Goal: Find specific page/section: Find specific page/section

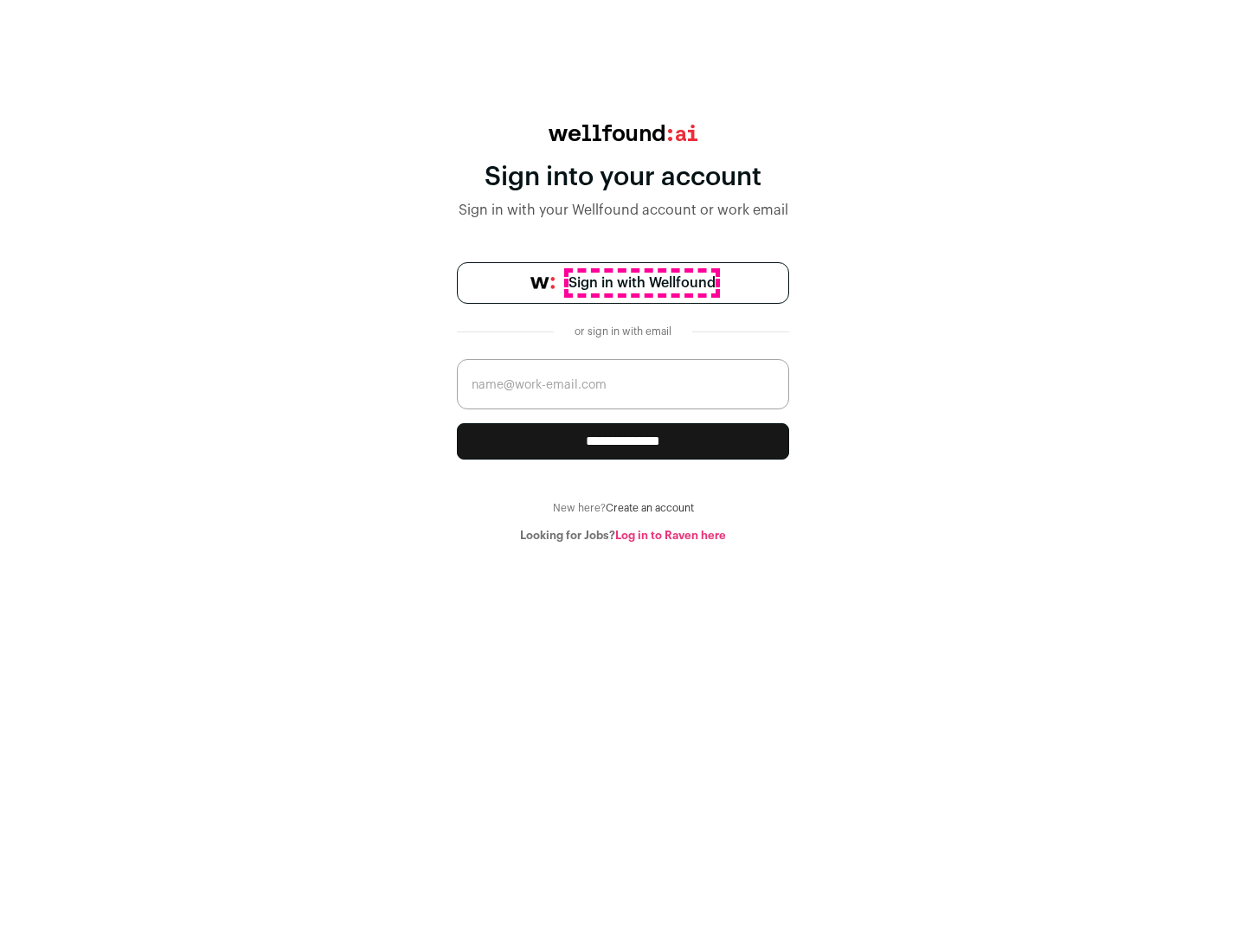
click at [641, 283] on span "Sign in with Wellfound" at bounding box center [641, 283] width 147 height 21
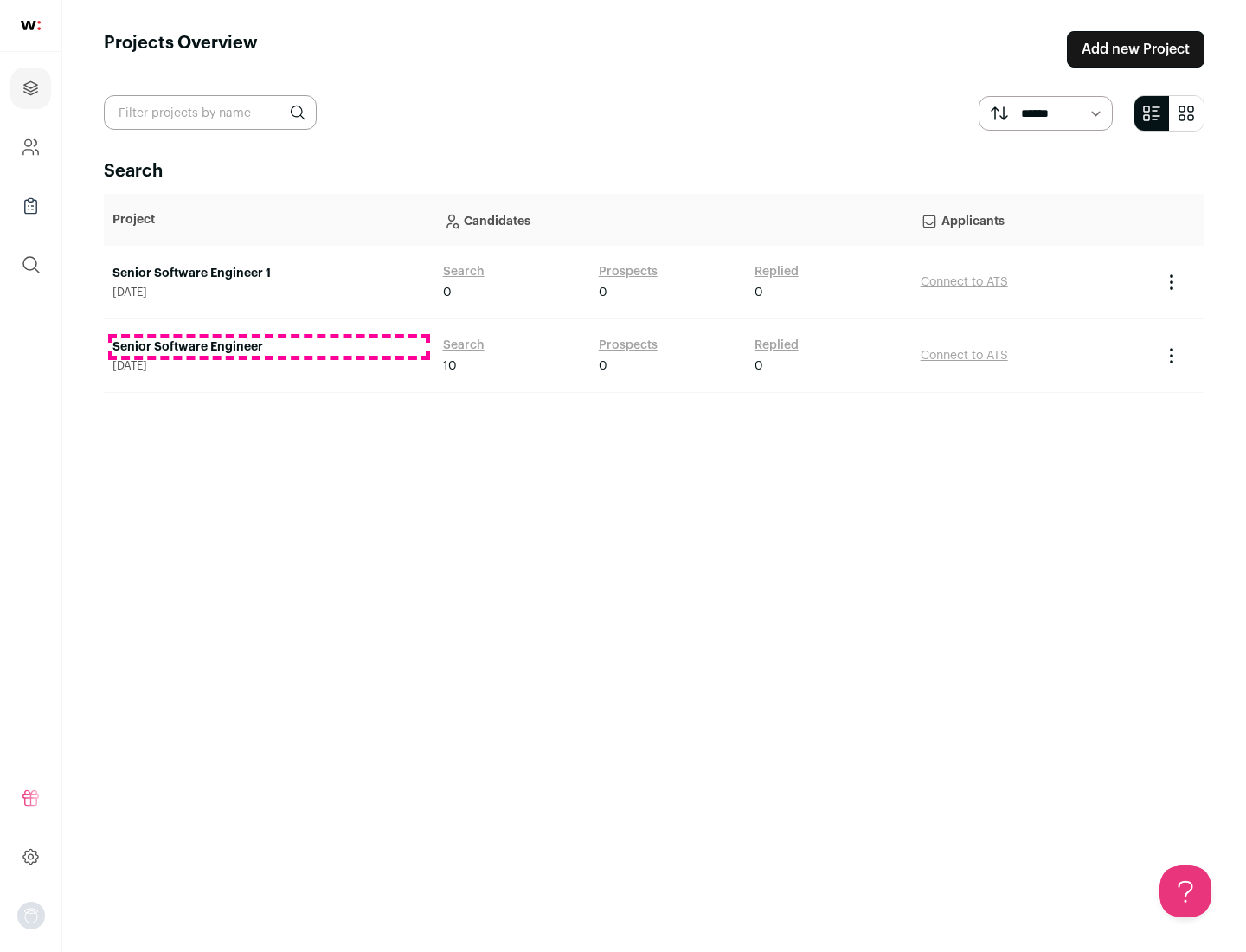
click at [268, 347] on link "Senior Software Engineer" at bounding box center [269, 347] width 314 height 17
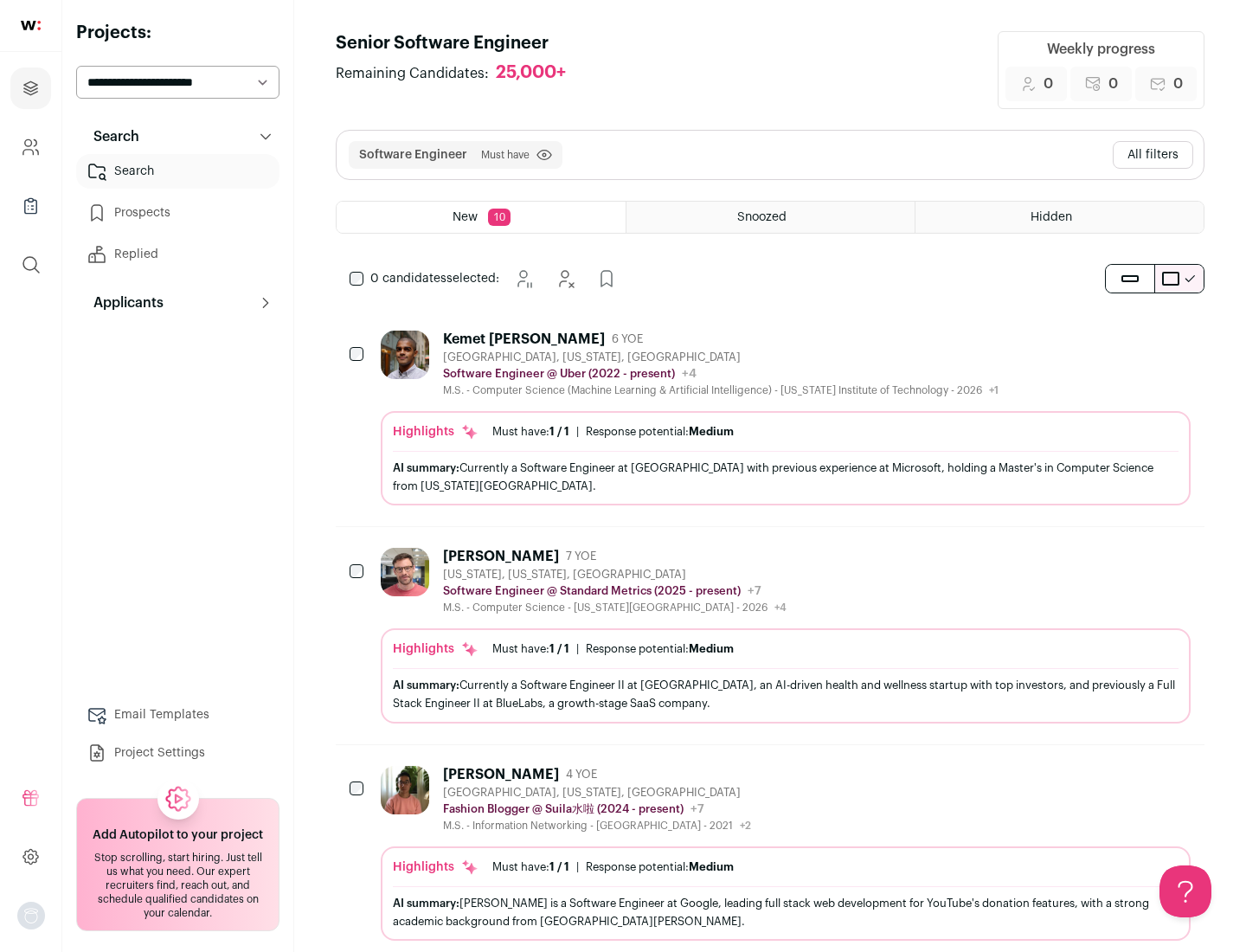
click at [770, 418] on div "Highlights Must have: 1 / 1 How many must haves have been fulfilled? | Response…" at bounding box center [786, 458] width 810 height 95
